Goal: Information Seeking & Learning: Learn about a topic

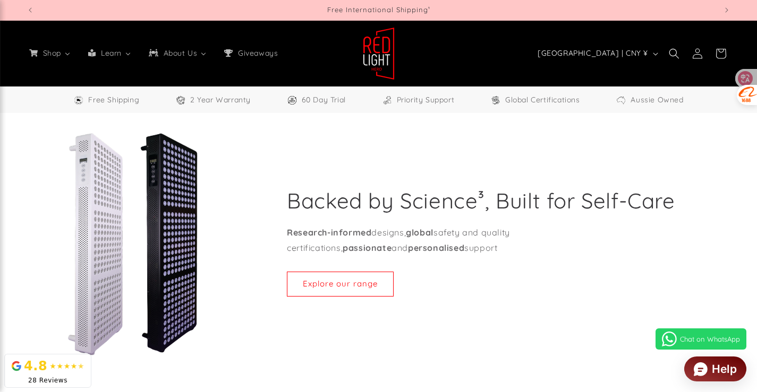
select select "*****"
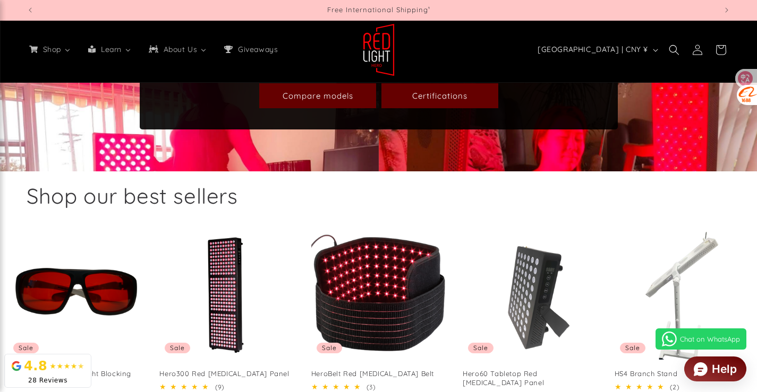
click at [299, 183] on h2 "Shop our best sellers" at bounding box center [379, 196] width 704 height 28
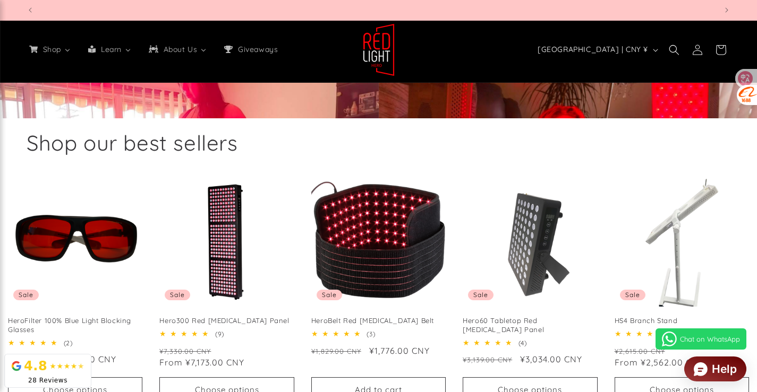
scroll to position [0, 2070]
click at [304, 173] on ul "HeroFilter 100% Blue Light Blocking Glasses Sale HeroFilter 100% Blue Light Blo…" at bounding box center [378, 290] width 741 height 235
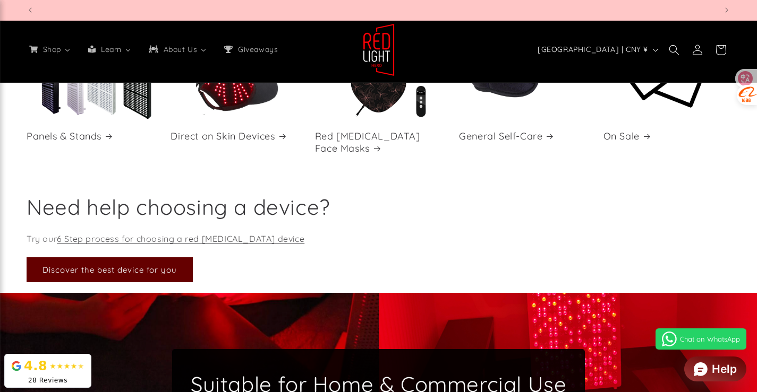
scroll to position [1806, 0]
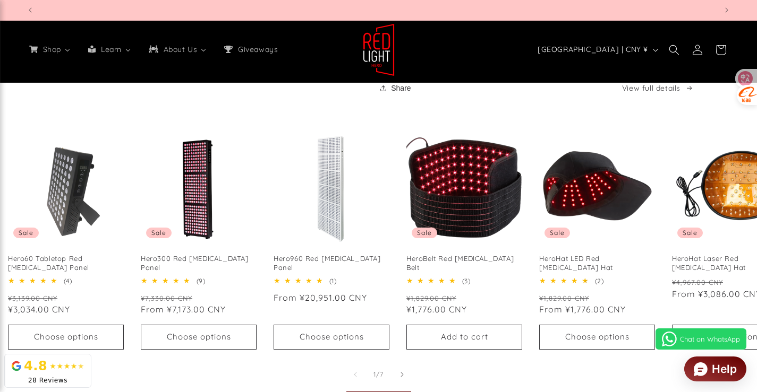
click at [395, 191] on ul "Hero60 Tabletop Red Light Therapy Panel Sale Hero60 Tabletop Red Light Therapy …" at bounding box center [378, 242] width 757 height 230
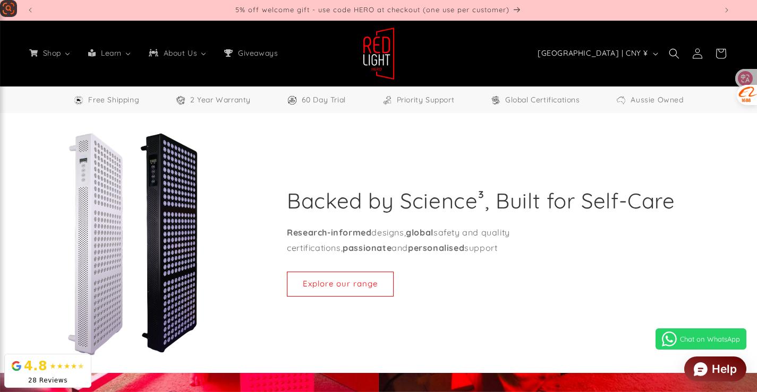
click at [35, 117] on div "Backed by Science³, Built for Self-Care Research-informed designs, global safet…" at bounding box center [378, 243] width 757 height 260
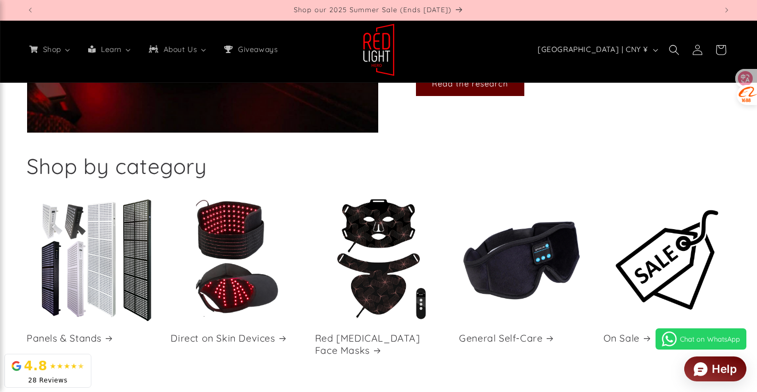
click at [385, 152] on div "Shop by category" at bounding box center [379, 166] width 704 height 28
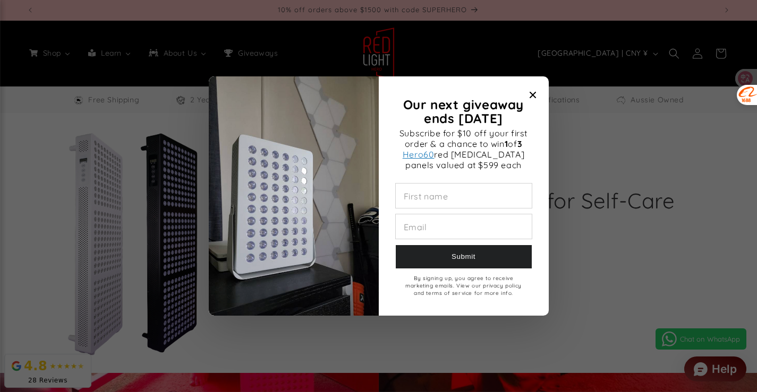
click at [533, 92] on icon "Close modal" at bounding box center [532, 95] width 6 height 6
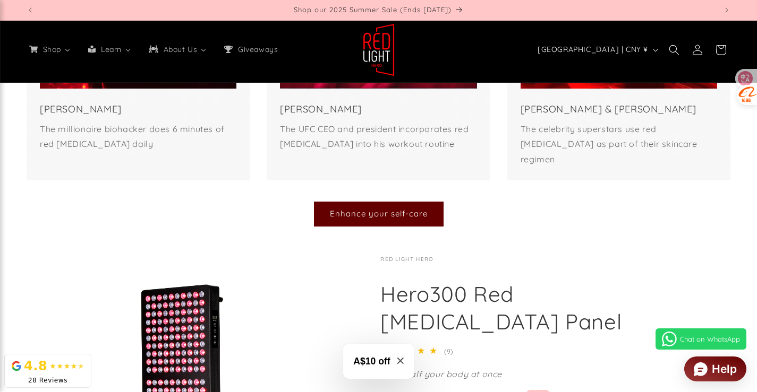
scroll to position [2284, 0]
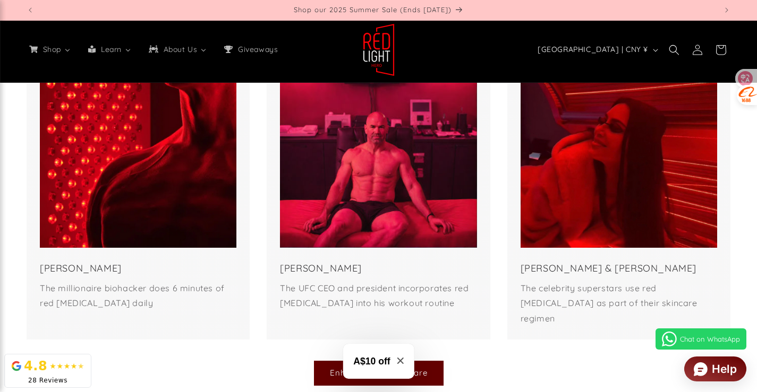
click at [503, 214] on ul "Bryan Johnson The millionaire biohacker does 6 minutes of red light therapy dai…" at bounding box center [379, 189] width 704 height 302
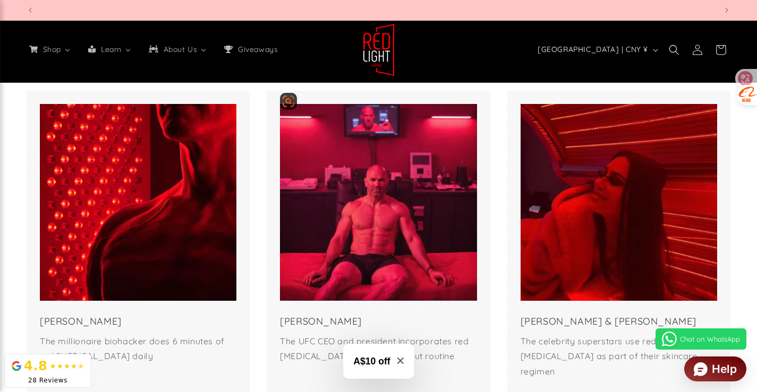
scroll to position [0, 2070]
click at [499, 190] on ul "Bryan Johnson The millionaire biohacker does 6 minutes of red light therapy dai…" at bounding box center [379, 242] width 704 height 302
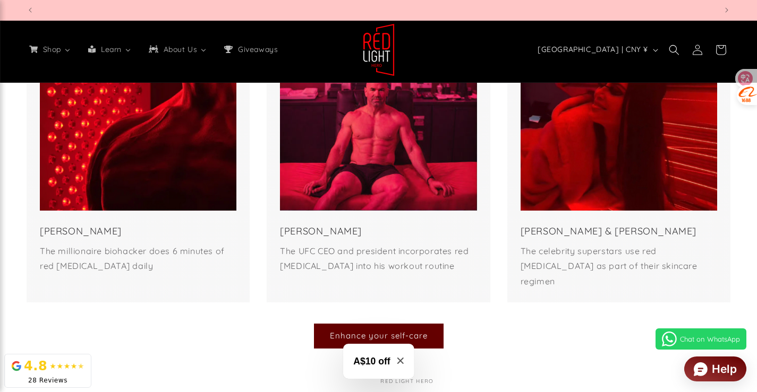
scroll to position [2390, 0]
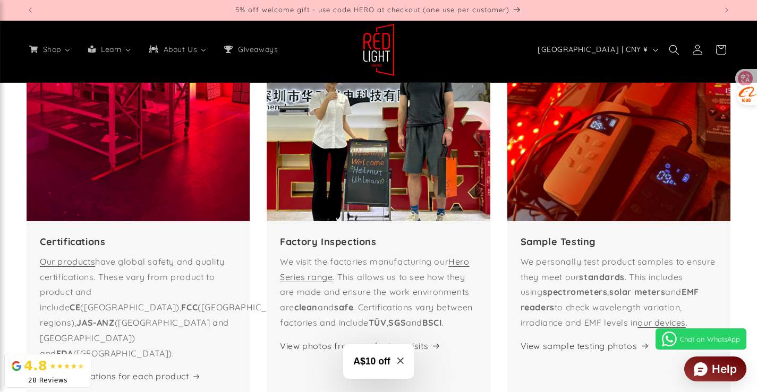
click at [498, 189] on ul "Certifications Our products have global safety and quality certifications. Thes…" at bounding box center [379, 383] width 704 height 771
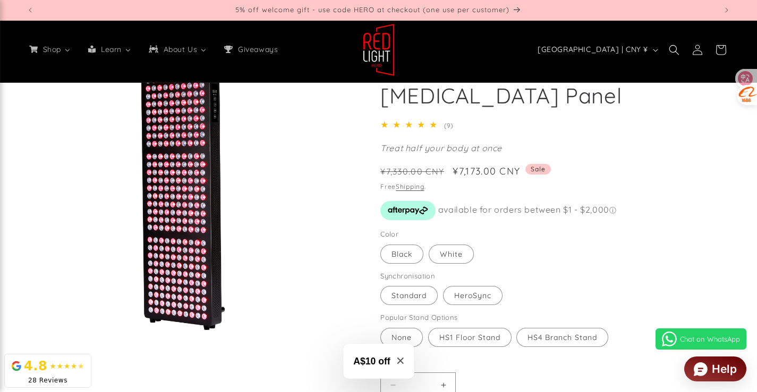
drag, startPoint x: 502, startPoint y: 143, endPoint x: 613, endPoint y: 116, distance: 114.3
click at [524, 165] on div "Regular price ¥7,330.00 CNY Sale price ¥7,173.00 CNY" at bounding box center [452, 171] width 145 height 12
click at [616, 141] on p "Treat half your body at once" at bounding box center [536, 148] width 313 height 15
click at [614, 52] on span "[GEOGRAPHIC_DATA] | CNY ¥" at bounding box center [592, 49] width 110 height 11
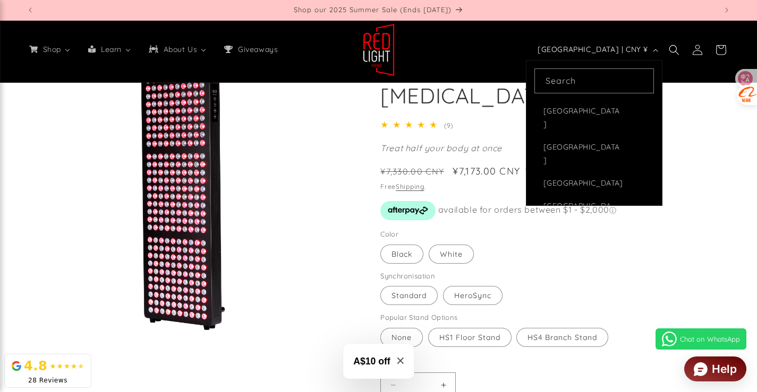
click at [696, 128] on div "Red Light Hero Hero300 Red Light Therapy Panel 5.0 / 5.0 (9) 9 total reviews Tr…" at bounding box center [536, 301] width 387 height 542
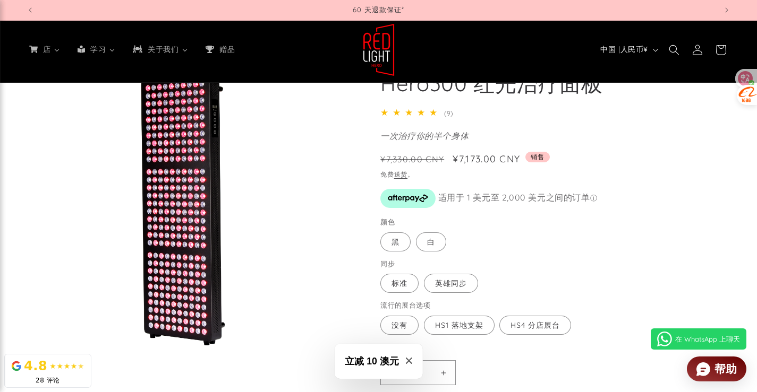
scroll to position [2669, 0]
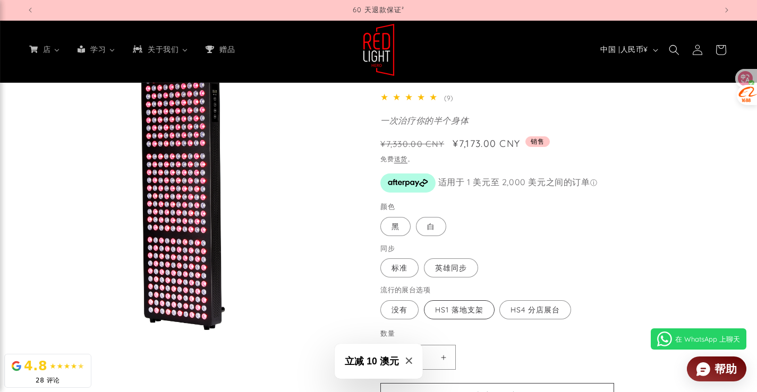
click at [453, 305] on font "HS1 落地支架" at bounding box center [459, 310] width 48 height 10
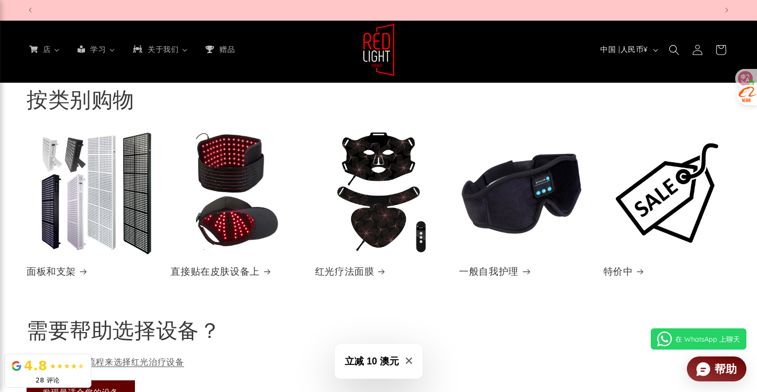
scroll to position [0, 0]
click at [519, 266] on link "一般自我护理" at bounding box center [522, 272] width 127 height 12
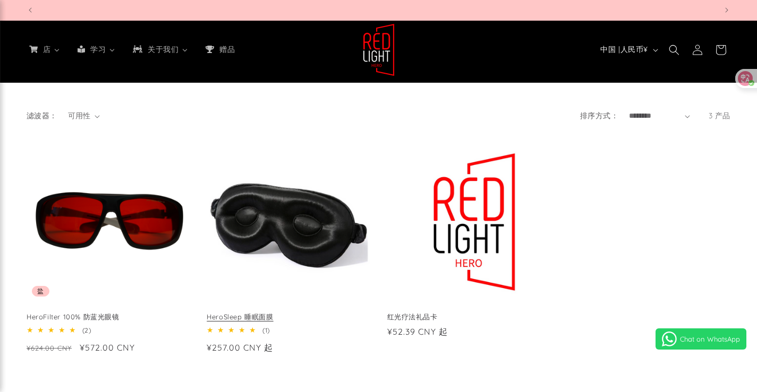
scroll to position [106, 0]
select select "*****"
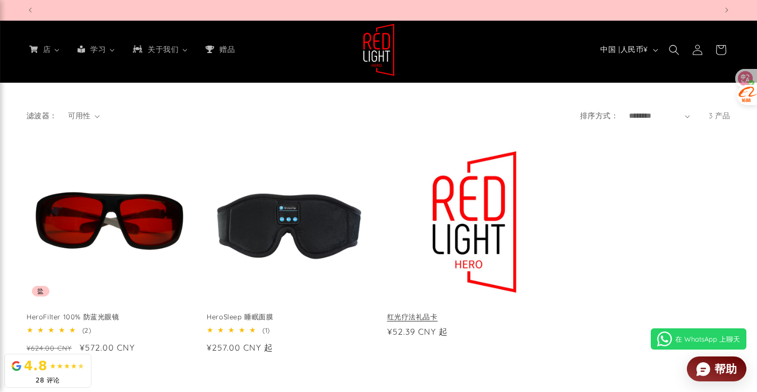
scroll to position [0, 1380]
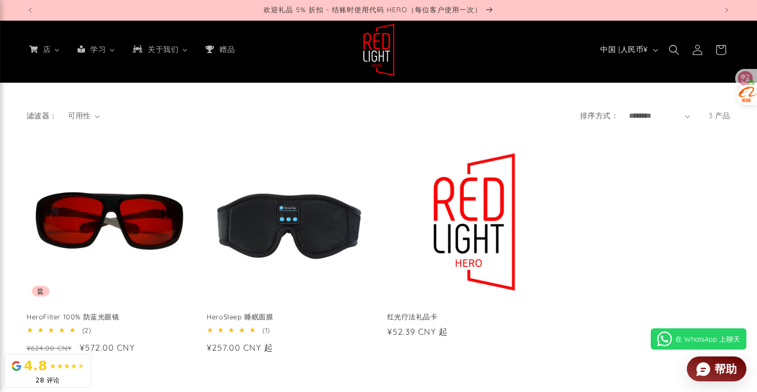
click at [373, 178] on ul "HeroFilter 100% Blue Light Blocking Glasses 盐 HeroFilter 100% 防蓝光眼镜 5.0 / 5.0 (…" at bounding box center [379, 252] width 704 height 223
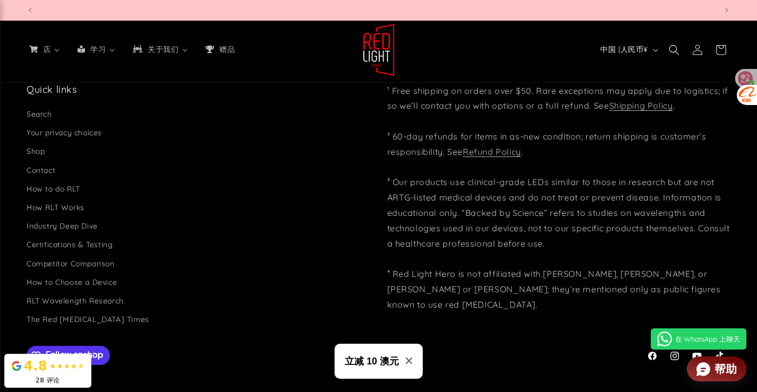
scroll to position [0, 2760]
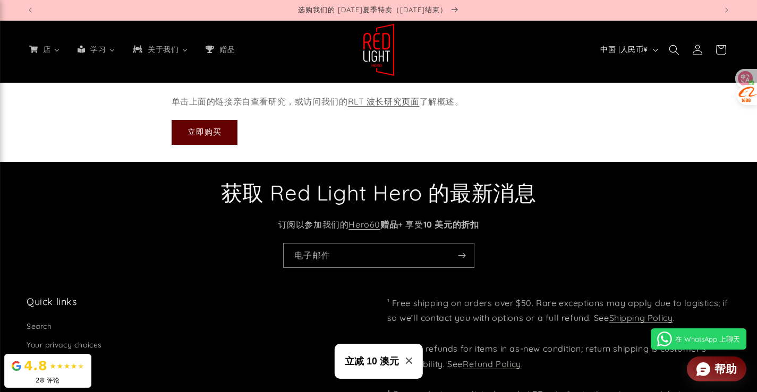
click at [371, 203] on div "获取 Red Light Hero 的最新消息 订阅以参加我们的 Hero60 赠品 + 享受 10 美元的折扣 电子邮件" at bounding box center [378, 220] width 757 height 117
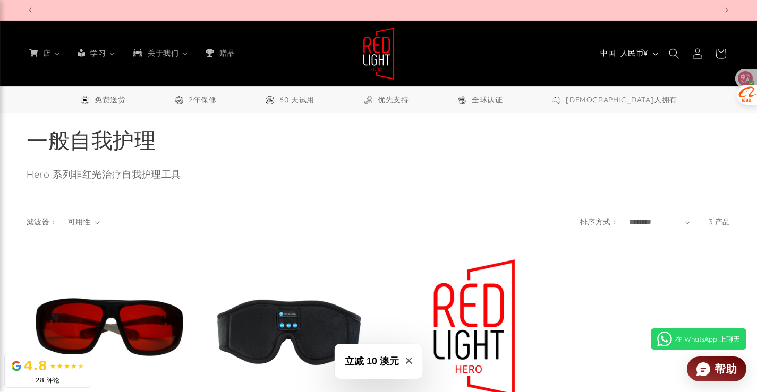
scroll to position [0, 690]
click at [644, 90] on div "免费送货 2年保修 60 天试用 优先支持 全球认证 澳大利亚人拥有" at bounding box center [378, 100] width 757 height 27
click at [643, 96] on font "[DEMOGRAPHIC_DATA]人拥有" at bounding box center [622, 100] width 112 height 10
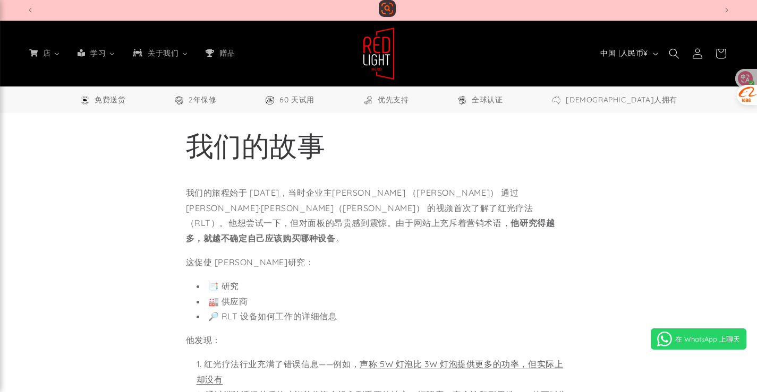
scroll to position [0, 690]
select select "*****"
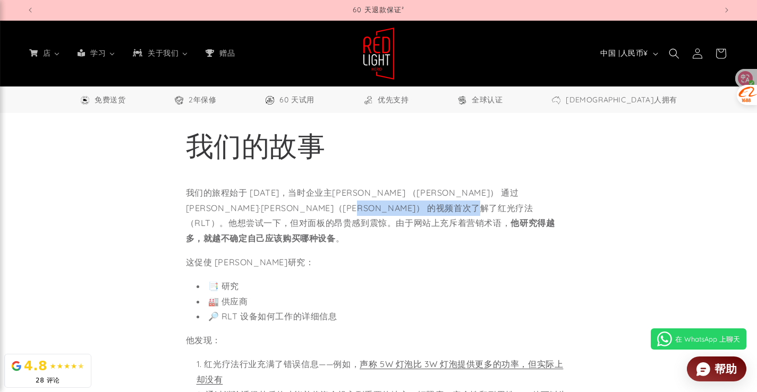
drag, startPoint x: 369, startPoint y: 209, endPoint x: 508, endPoint y: 209, distance: 138.6
click at [508, 209] on font "我们的旅程始于 2023 年，当时企业主赫尔穆特·乌尔曼 （Helmut Uhlmann） 通过布莱恩·约翰逊 （Bryan Johnson） 的视频首次了解…" at bounding box center [370, 215] width 369 height 56
click at [435, 161] on h1 "我们的故事" at bounding box center [379, 146] width 386 height 36
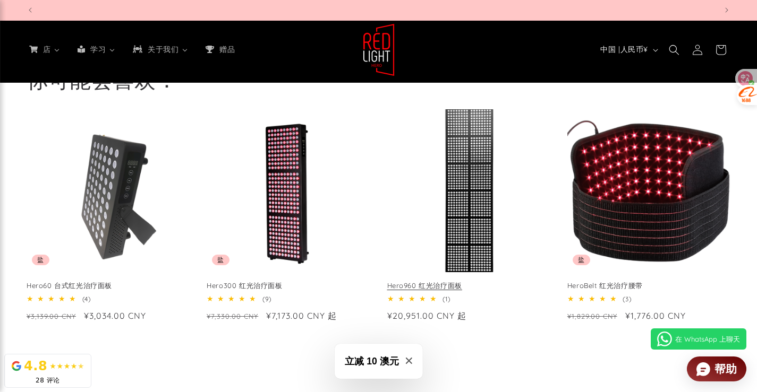
scroll to position [0, 0]
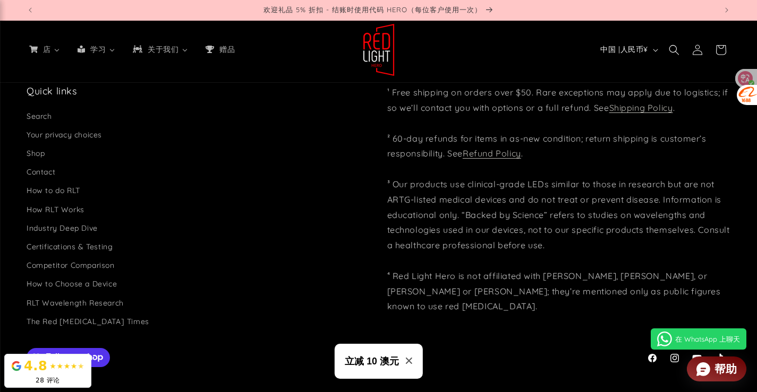
click at [3, 136] on div "Quick links Search Your privacy choices Shop Contact How to do RLT How RLT Work…" at bounding box center [378, 240] width 757 height 311
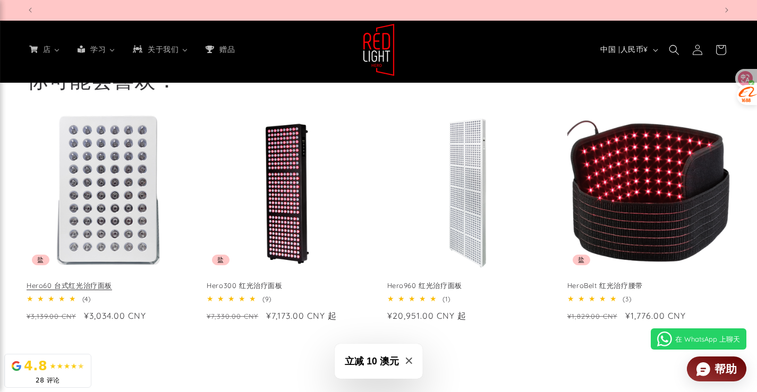
scroll to position [0, 2760]
click at [123, 281] on link "Hero60 台式红光治疗面板" at bounding box center [108, 285] width 163 height 9
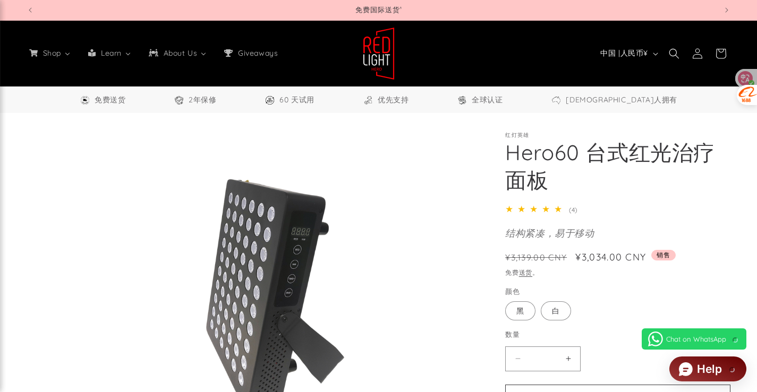
select select "*****"
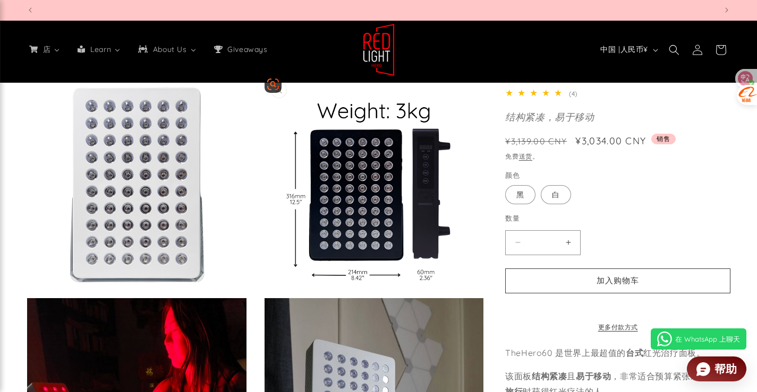
scroll to position [0, 1380]
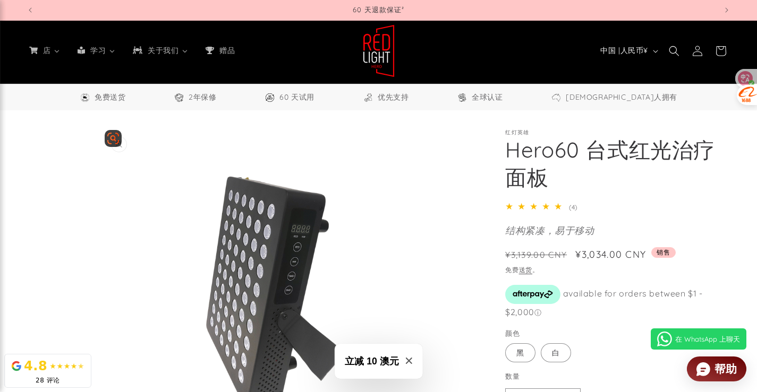
scroll to position [0, 0]
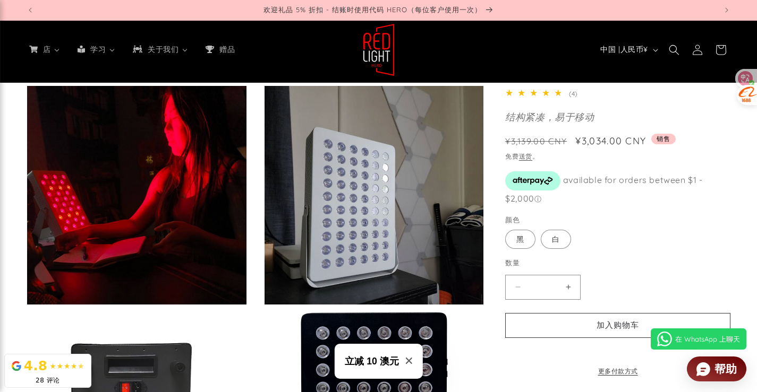
click at [493, 247] on div "红灯英雄 Hero60 台式红光治疗面板 Hero60 Tabletop Red Light Therapy Panel 5.0 / 5.0 (4) 4 to…" at bounding box center [607, 260] width 246 height 1424
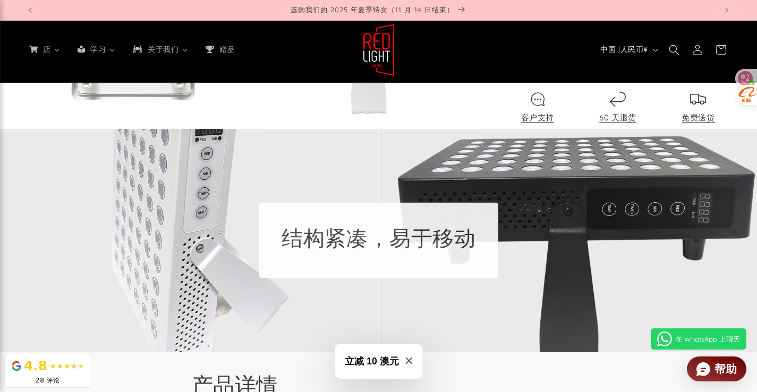
click at [506, 371] on h2 "产品详情" at bounding box center [379, 385] width 374 height 28
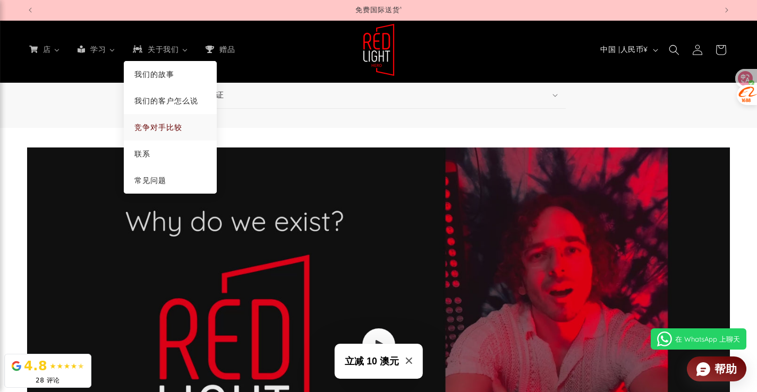
click at [176, 124] on font "竞争对手比较" at bounding box center [158, 128] width 48 height 10
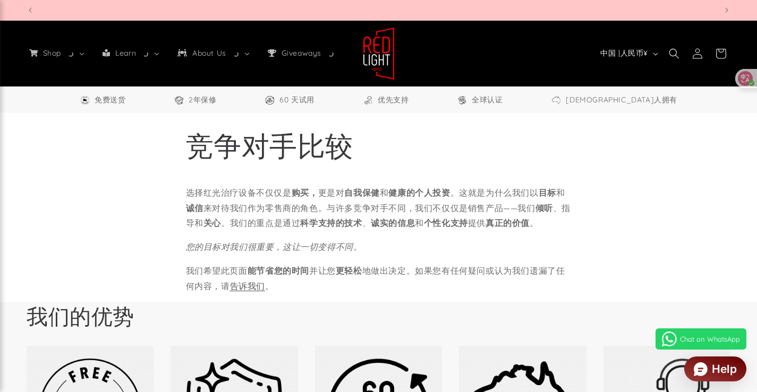
select select "*****"
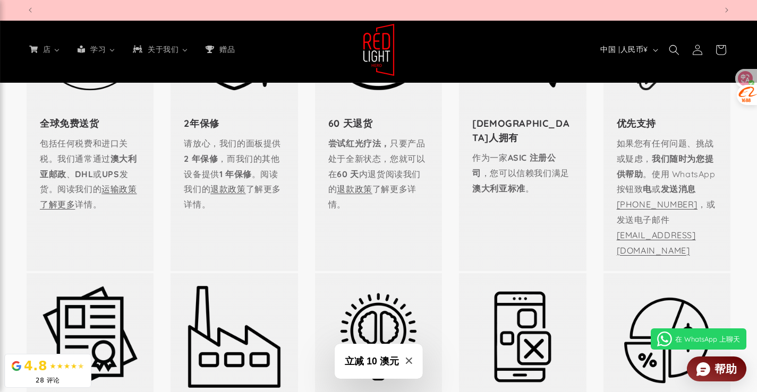
scroll to position [0, 690]
